Goal: Task Accomplishment & Management: Manage account settings

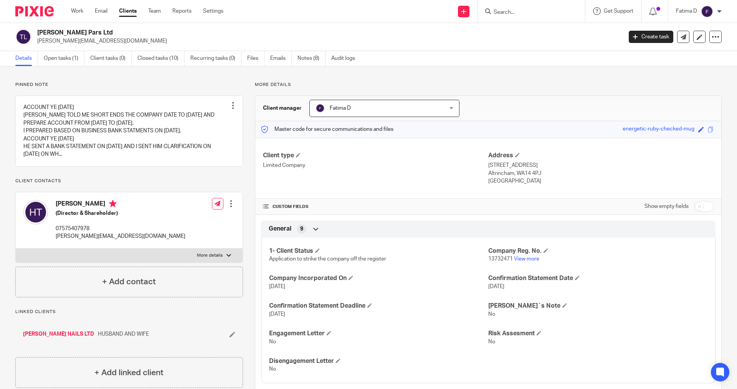
drag, startPoint x: 508, startPoint y: 13, endPoint x: 532, endPoint y: 4, distance: 24.9
click at [513, 10] on input "Search" at bounding box center [527, 12] width 69 height 7
type input "TSK"
click at [528, 30] on link at bounding box center [566, 33] width 148 height 18
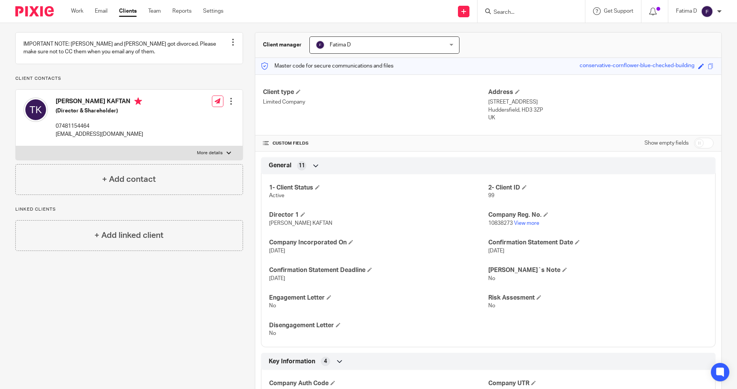
scroll to position [154, 0]
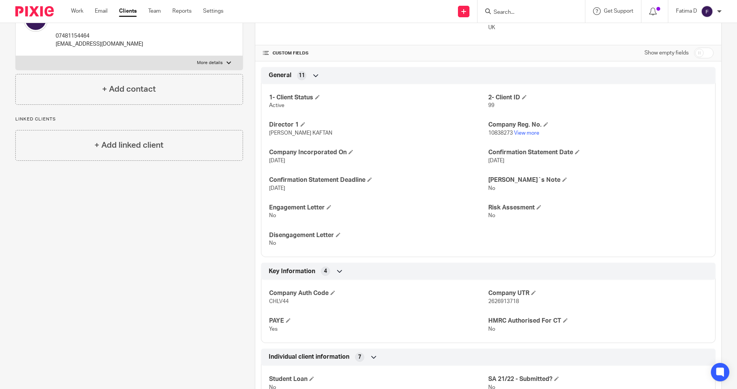
drag, startPoint x: 290, startPoint y: 300, endPoint x: 303, endPoint y: 303, distance: 12.6
click at [303, 303] on p "CHLV44" at bounding box center [378, 302] width 219 height 8
click at [525, 132] on link "View more" at bounding box center [526, 133] width 25 height 5
click at [505, 12] on input "Search" at bounding box center [527, 12] width 69 height 7
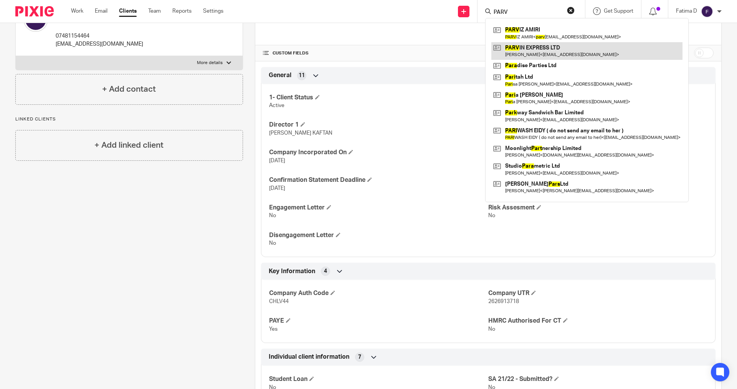
type input "PARV"
click at [542, 47] on link at bounding box center [587, 51] width 191 height 18
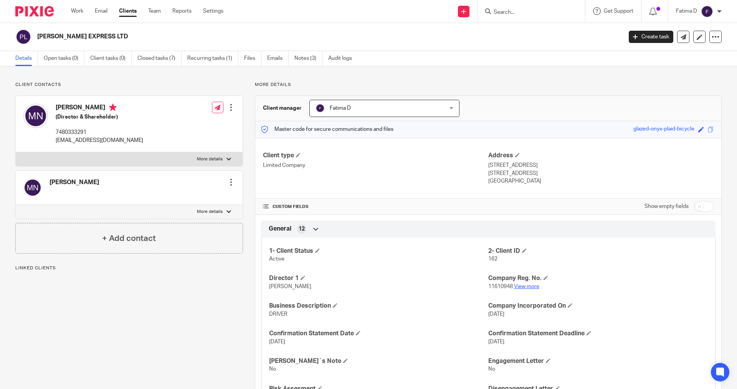
click at [527, 286] on link "View more" at bounding box center [526, 286] width 25 height 5
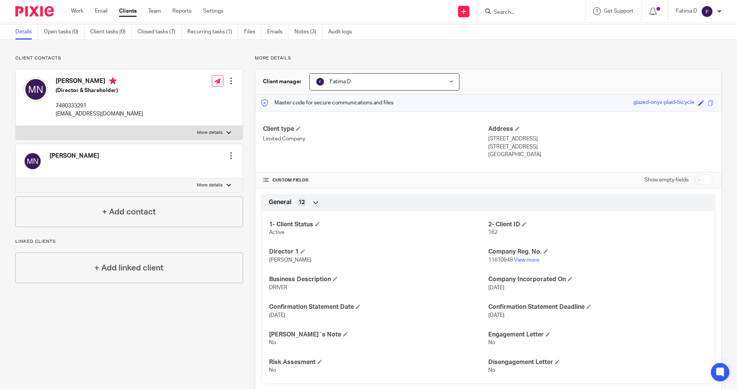
scroll to position [154, 0]
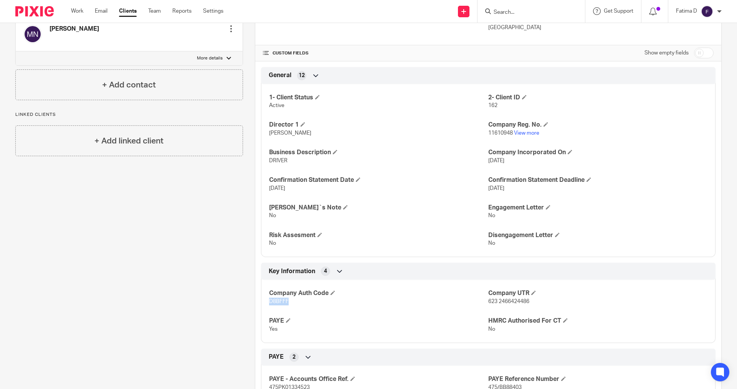
drag, startPoint x: 290, startPoint y: 301, endPoint x: 273, endPoint y: 301, distance: 17.3
click at [262, 301] on div "Company Auth Code D8BFFF Company UTR 623 2466424486 PAYE Yes HMRC Authorised Fo…" at bounding box center [488, 308] width 455 height 69
copy span "D8BFFF"
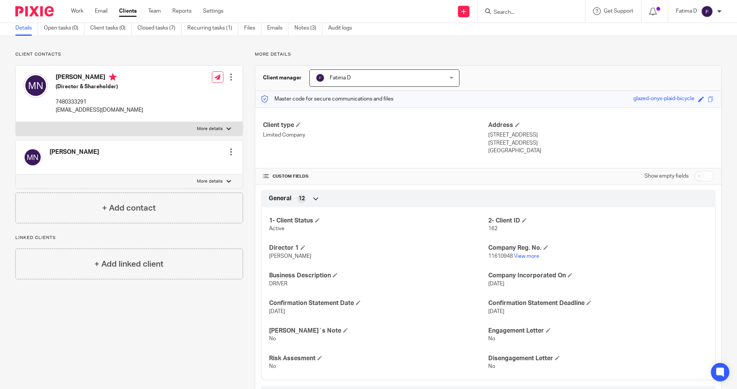
scroll to position [0, 0]
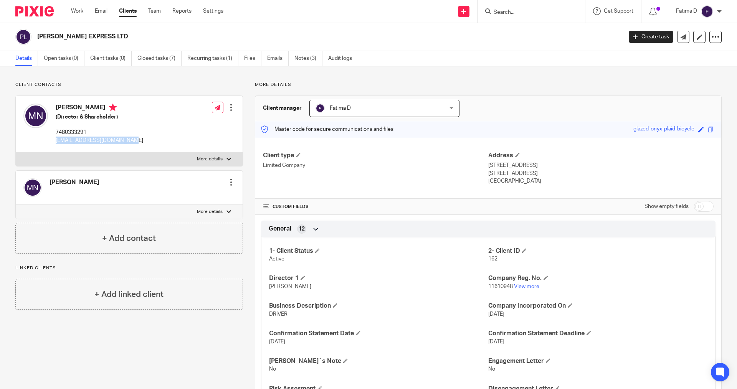
drag, startPoint x: 146, startPoint y: 140, endPoint x: 58, endPoint y: 136, distance: 88.8
click at [54, 136] on div "MOHSEN NABIZADEH (Director & Shareholder) 7480333291 mohsen.nbz1983@yahoo.co.uk…" at bounding box center [129, 124] width 227 height 56
click at [65, 137] on p "mohsen.nbz1983@yahoo.co.uk" at bounding box center [100, 141] width 88 height 8
drag, startPoint x: 139, startPoint y: 141, endPoint x: 56, endPoint y: 142, distance: 82.6
click at [56, 142] on div "MOHSEN NABIZADEH (Director & Shareholder) 7480333291 mohsen.nbz1983@yahoo.co.uk…" at bounding box center [129, 124] width 227 height 56
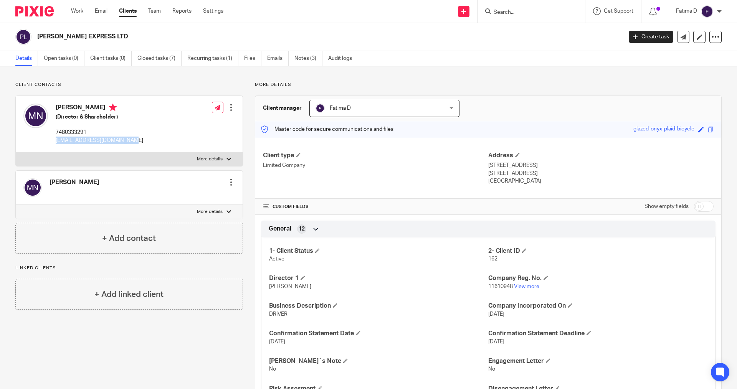
copy p "mohsen.nbz1983@yahoo.co.uk"
click at [318, 250] on span at bounding box center [317, 250] width 5 height 5
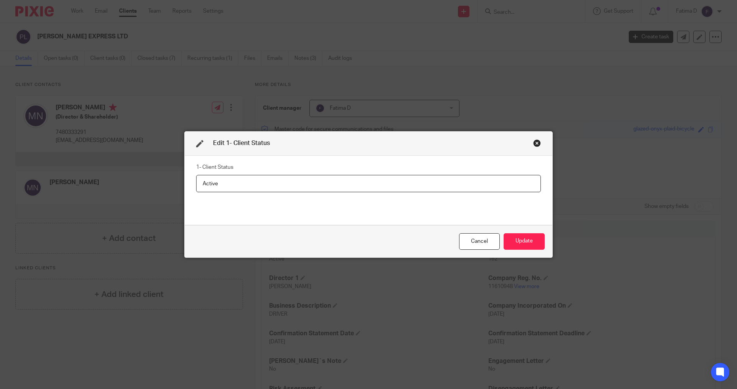
drag, startPoint x: 220, startPoint y: 182, endPoint x: 178, endPoint y: 184, distance: 41.5
click at [178, 184] on div "Edit 1- Client Status 1- Client Status Active Cancel Update" at bounding box center [368, 194] width 737 height 389
type input "strike off"
click at [515, 240] on button "Update" at bounding box center [524, 241] width 41 height 17
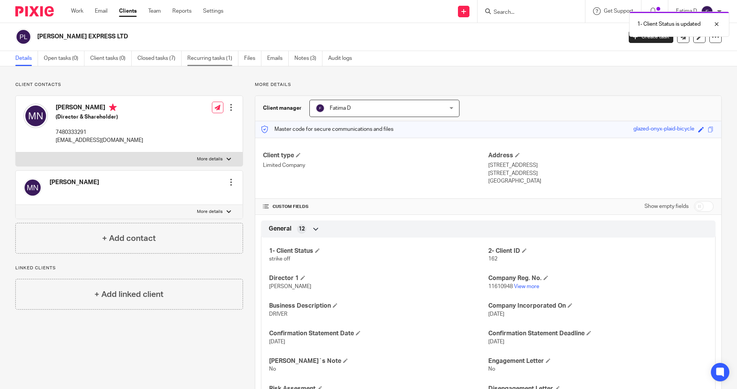
click at [197, 59] on link "Recurring tasks (1)" at bounding box center [212, 58] width 51 height 15
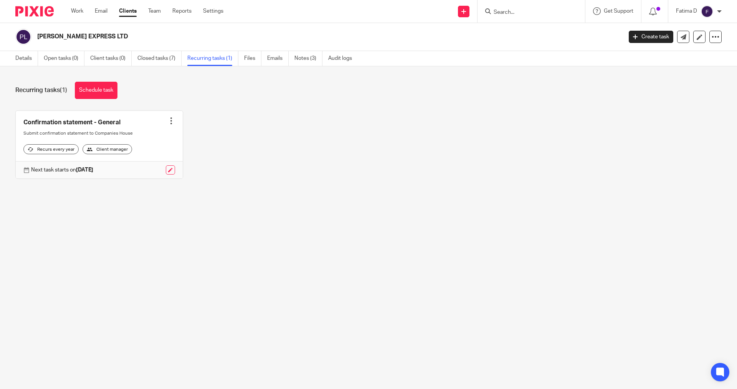
click at [171, 121] on div at bounding box center [171, 121] width 8 height 8
click at [140, 169] on span "Cancel schedule" at bounding box center [140, 169] width 40 height 5
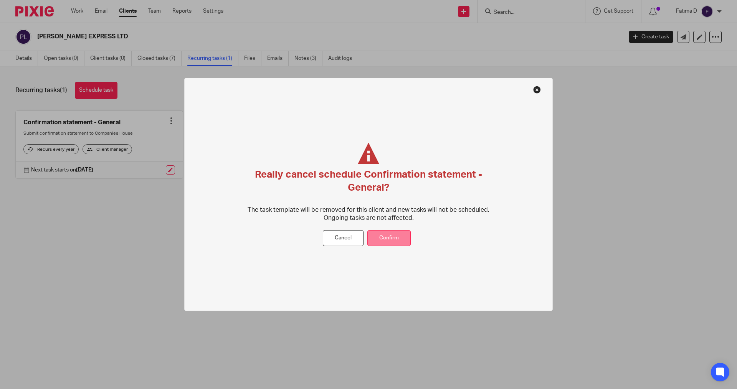
click at [386, 238] on button "Confirm" at bounding box center [388, 238] width 43 height 17
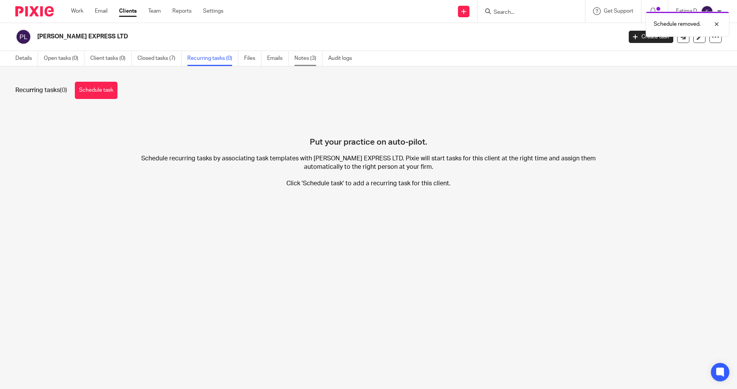
click at [305, 60] on link "Notes (3)" at bounding box center [309, 58] width 28 height 15
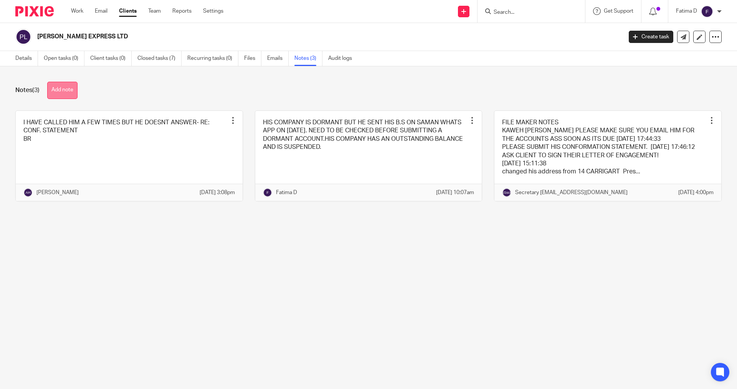
click at [57, 88] on button "Add note" at bounding box center [62, 90] width 30 height 17
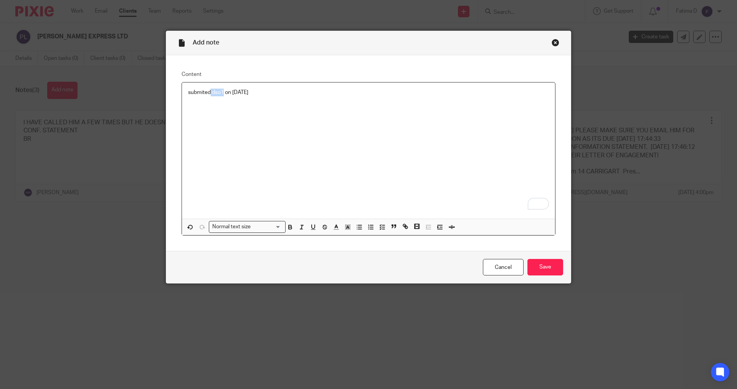
drag, startPoint x: 220, startPoint y: 92, endPoint x: 209, endPoint y: 92, distance: 11.1
click at [209, 91] on p "submited dso1 on 25/09/2025" at bounding box center [368, 93] width 361 height 8
click at [272, 93] on p "Submitted DSO1 on 25/09/2025" at bounding box center [368, 93] width 361 height 8
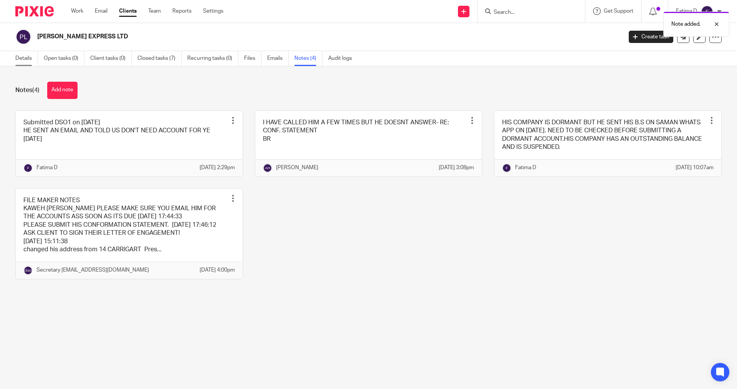
click at [25, 56] on link "Details" at bounding box center [26, 58] width 23 height 15
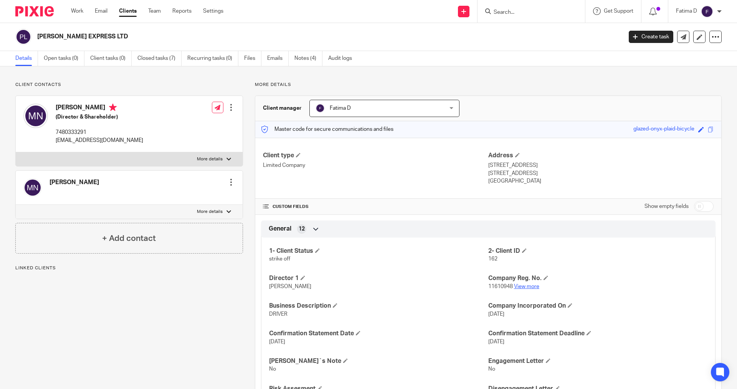
click at [524, 286] on link "View more" at bounding box center [526, 286] width 25 height 5
click at [502, 13] on input "Search" at bounding box center [527, 12] width 69 height 7
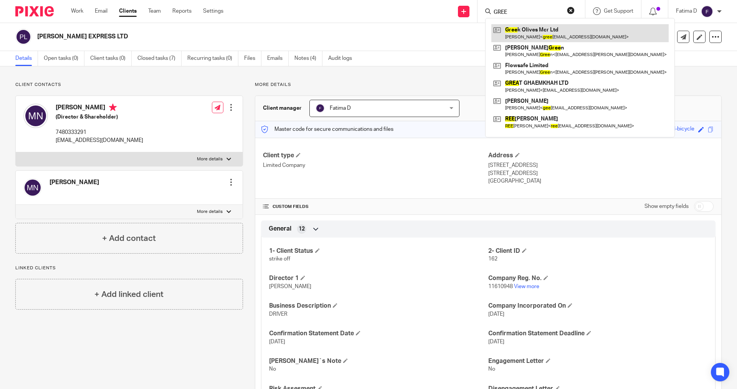
type input "GREE"
click at [541, 29] on link at bounding box center [580, 33] width 177 height 18
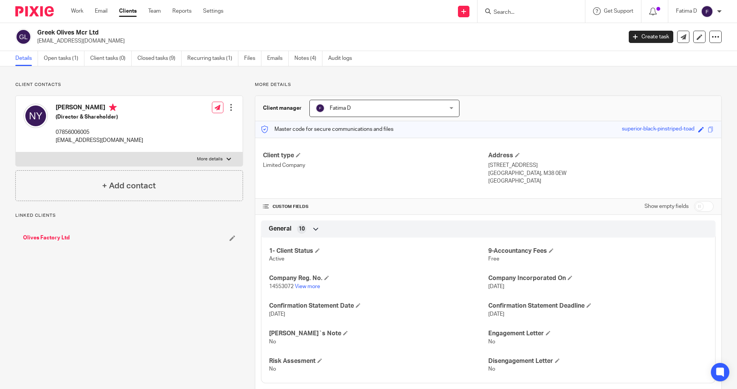
click at [227, 160] on div at bounding box center [229, 159] width 5 height 5
click at [16, 152] on input "More details" at bounding box center [15, 152] width 0 height 0
checkbox input "true"
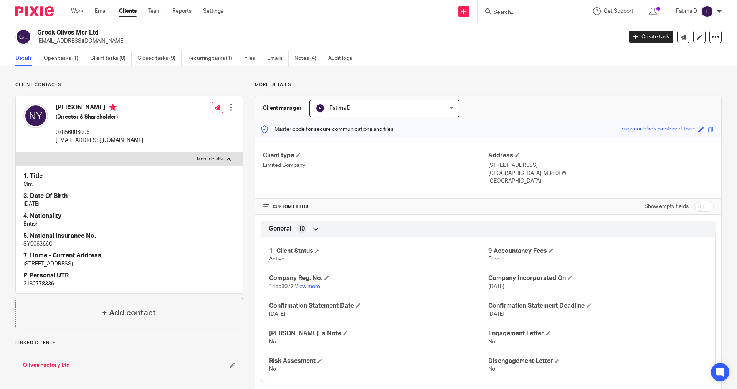
click at [31, 284] on p "2182778336" at bounding box center [129, 284] width 212 height 8
copy div "2182778336"
click at [697, 209] on input "checkbox" at bounding box center [704, 206] width 20 height 11
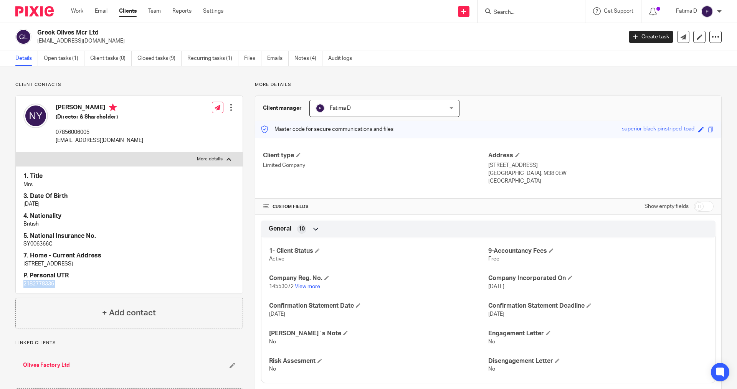
checkbox input "true"
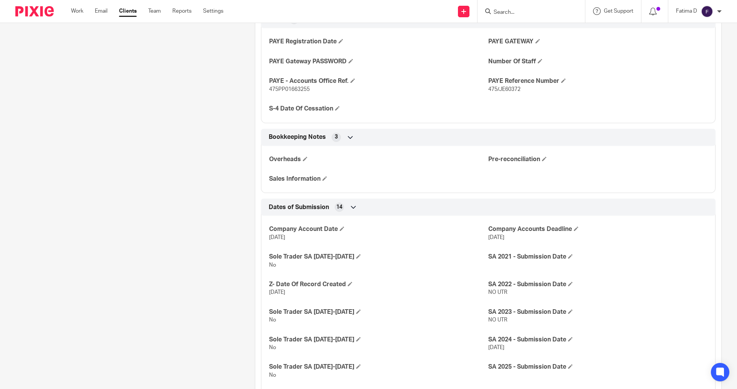
scroll to position [960, 0]
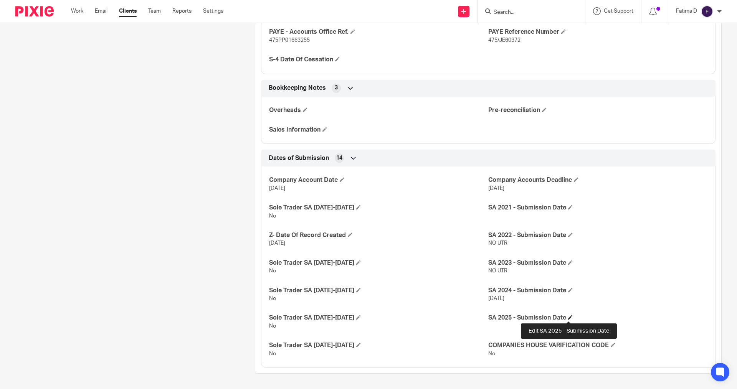
click at [571, 318] on span at bounding box center [570, 317] width 5 height 5
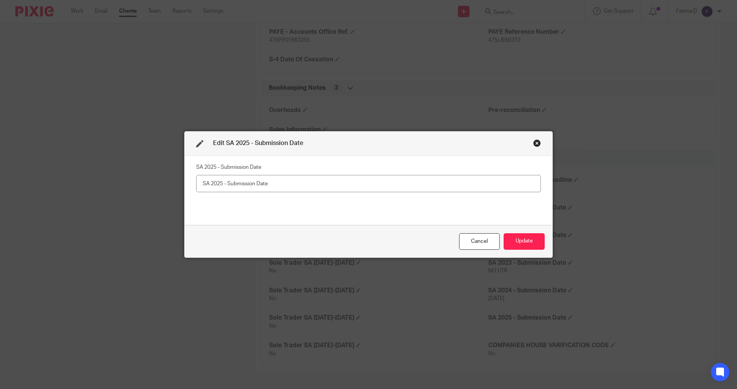
click at [217, 183] on input "text" at bounding box center [368, 183] width 345 height 17
type input "[DATE]"
click at [525, 243] on button "Update" at bounding box center [524, 241] width 41 height 17
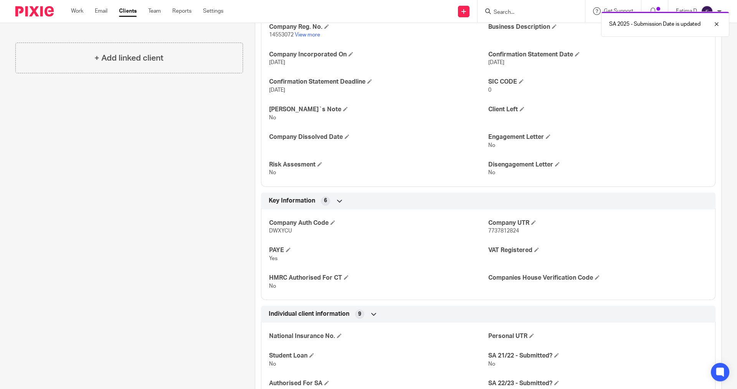
scroll to position [77, 0]
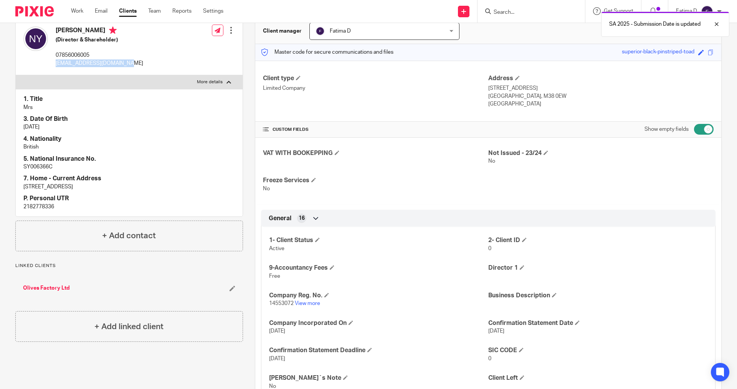
drag, startPoint x: 128, startPoint y: 64, endPoint x: 55, endPoint y: 64, distance: 73.7
click at [55, 64] on div "[PERSON_NAME] (Director & Shareholder) 07856006005 [EMAIL_ADDRESS][DOMAIN_NAME]…" at bounding box center [129, 47] width 227 height 56
copy p "[EMAIL_ADDRESS][DOMAIN_NAME]"
click at [125, 269] on p "Linked clients" at bounding box center [129, 266] width 228 height 6
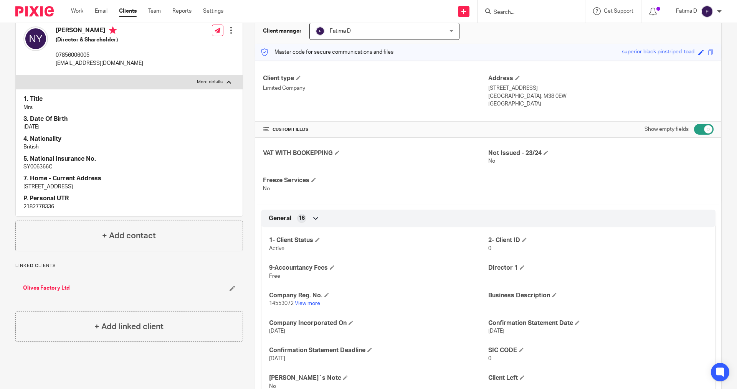
click at [38, 165] on p "SY006366C" at bounding box center [129, 167] width 212 height 8
copy p "SY006366C"
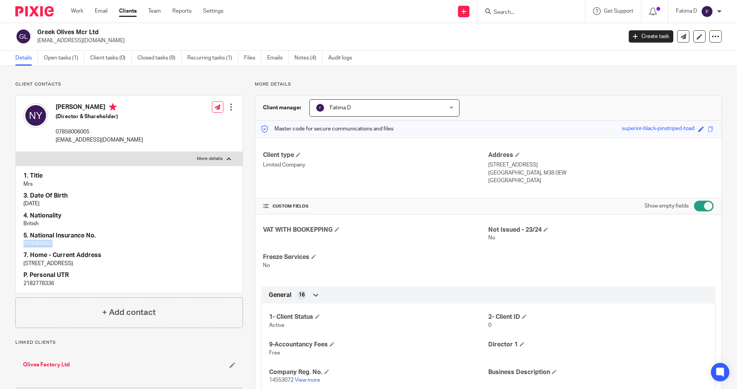
scroll to position [0, 0]
